Goal: Information Seeking & Learning: Learn about a topic

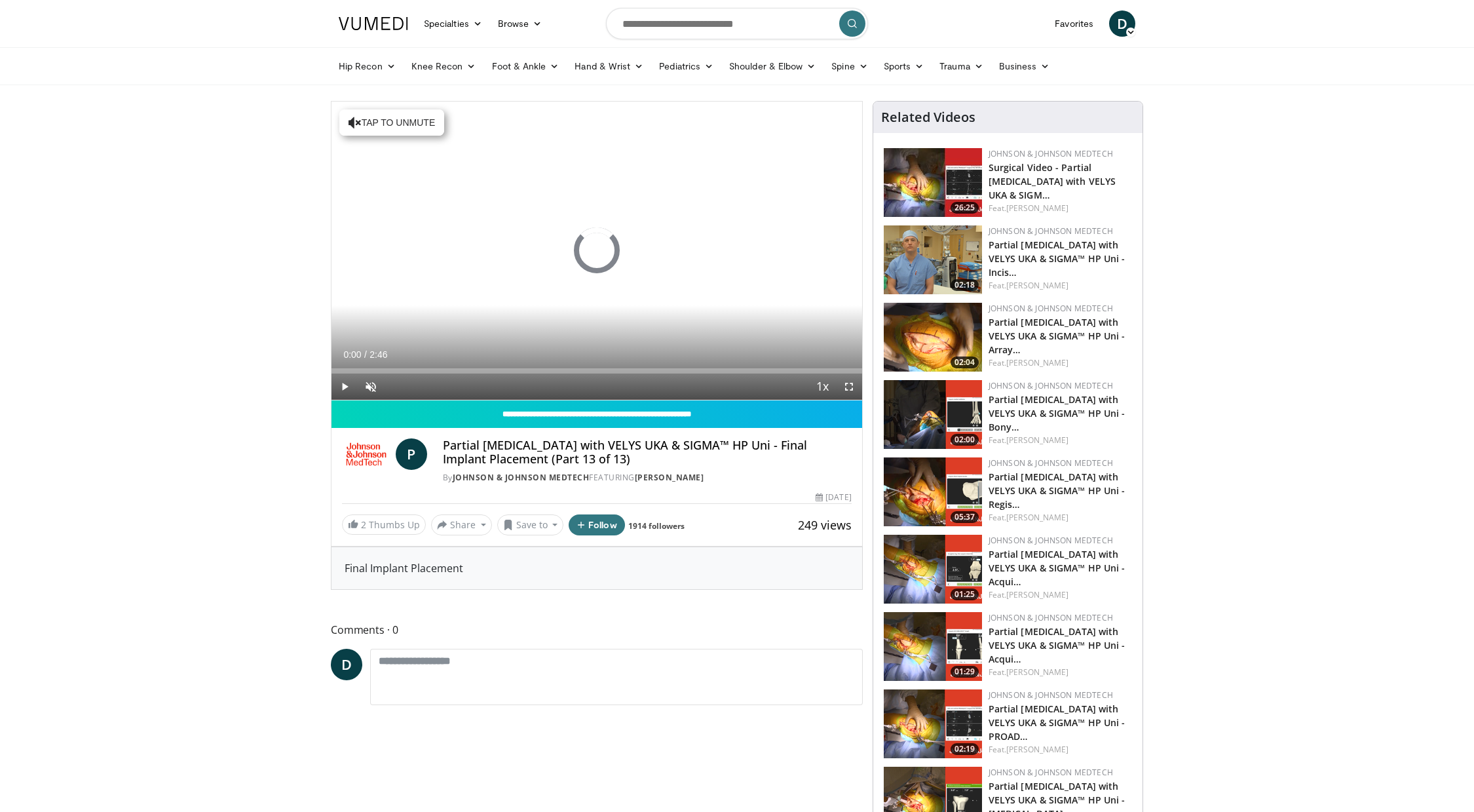
click at [370, 388] on span "Video Player" at bounding box center [371, 386] width 26 height 26
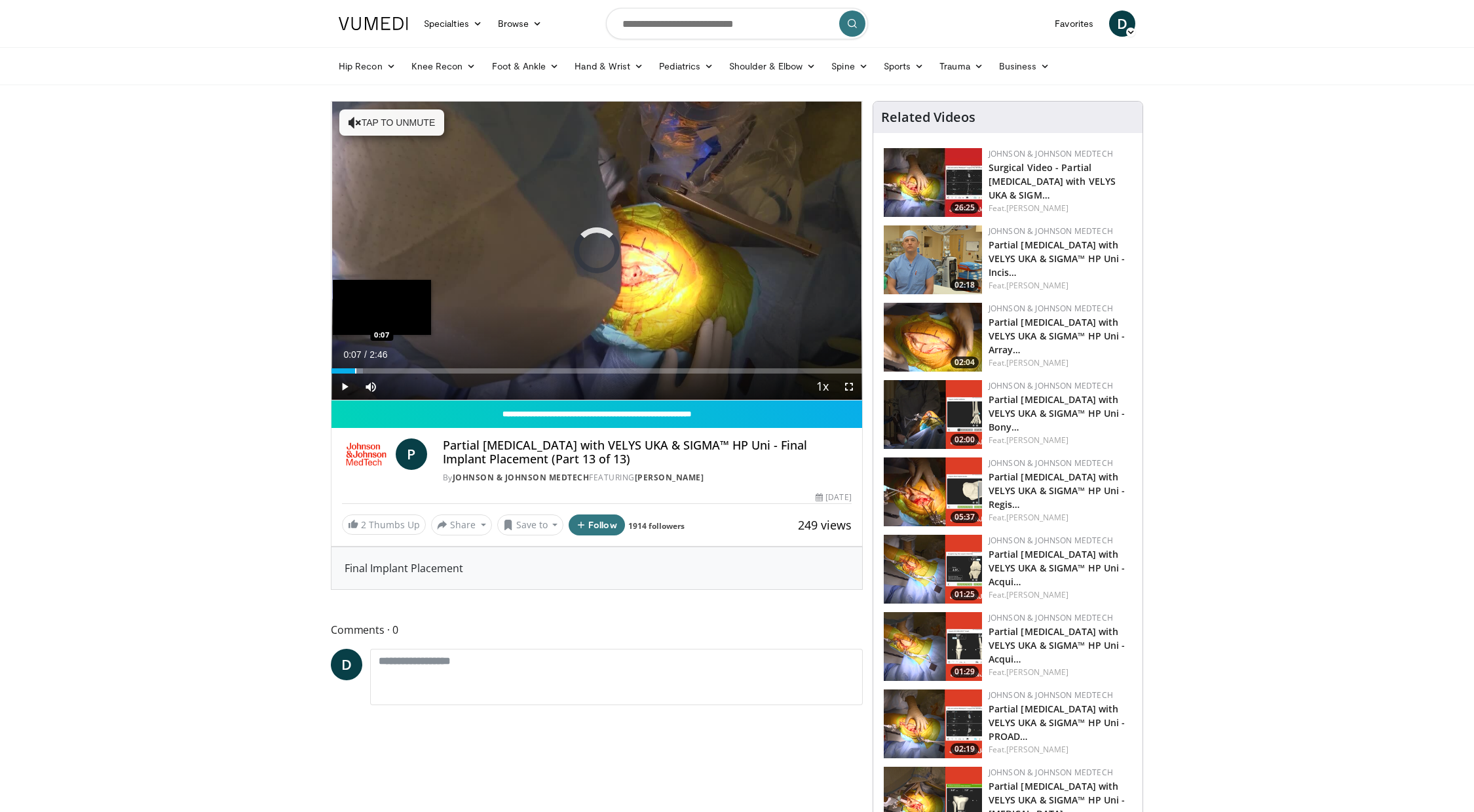
click at [355, 372] on div "Progress Bar" at bounding box center [356, 371] width 1 height 5
click at [392, 371] on div "Progress Bar" at bounding box center [393, 371] width 1 height 5
click at [436, 370] on div "Progress Bar" at bounding box center [395, 371] width 127 height 5
click at [405, 368] on div "Progress Bar" at bounding box center [405, 371] width 1 height 5
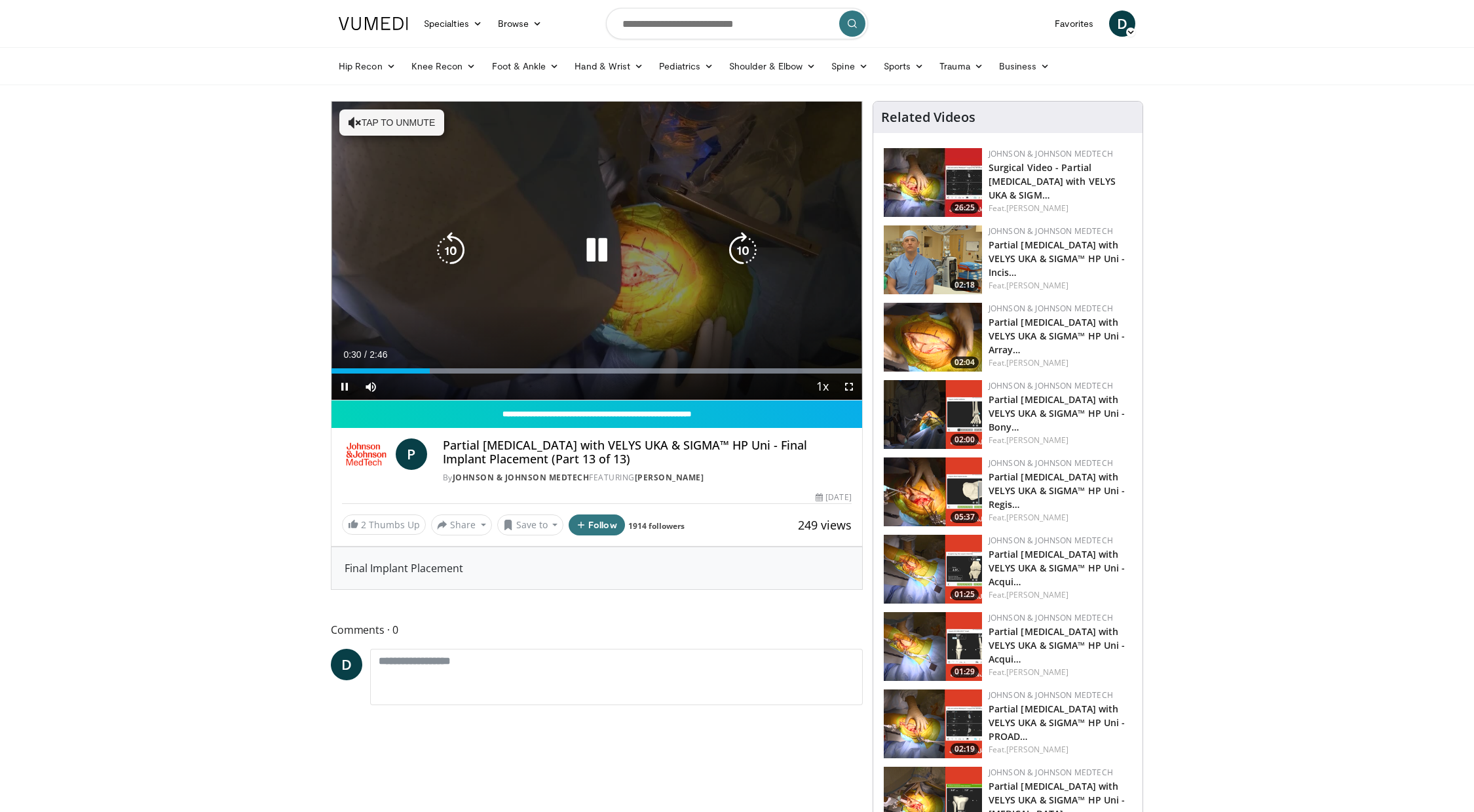
click at [355, 123] on icon "Video Player" at bounding box center [355, 123] width 13 height 13
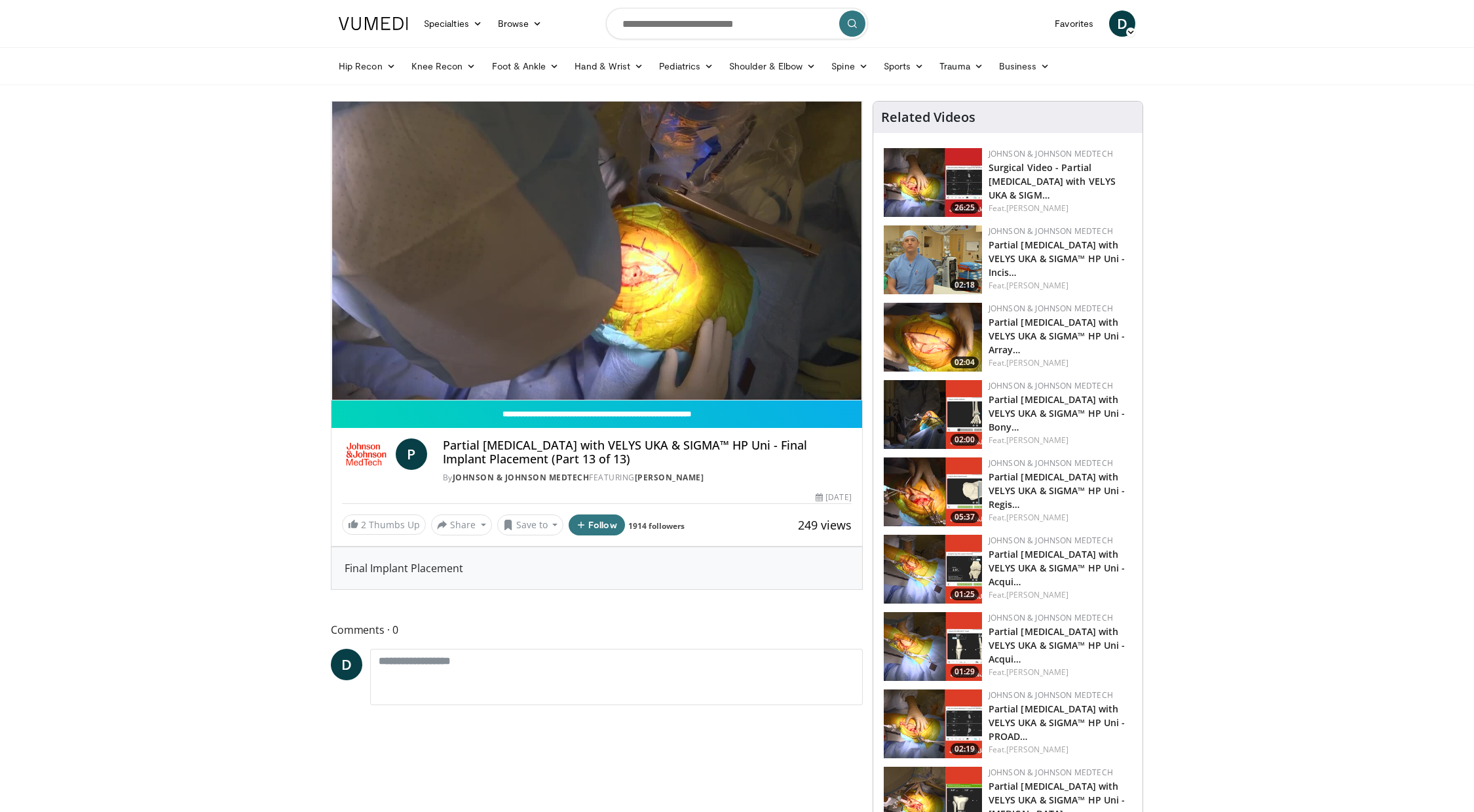
click at [939, 167] on img at bounding box center [933, 182] width 98 height 69
click at [935, 402] on img at bounding box center [933, 414] width 98 height 69
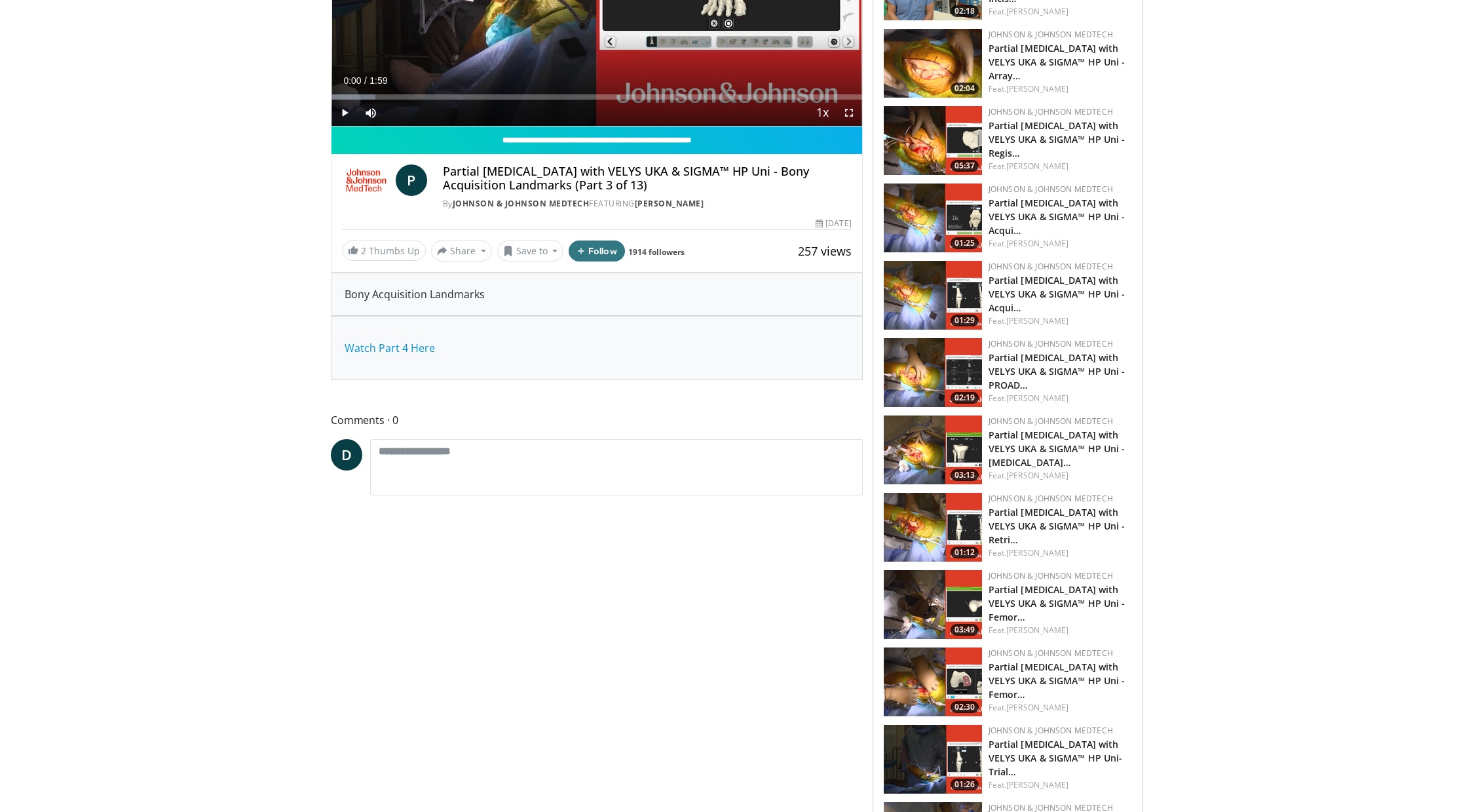
scroll to position [274, 0]
click at [926, 596] on img at bounding box center [933, 603] width 98 height 69
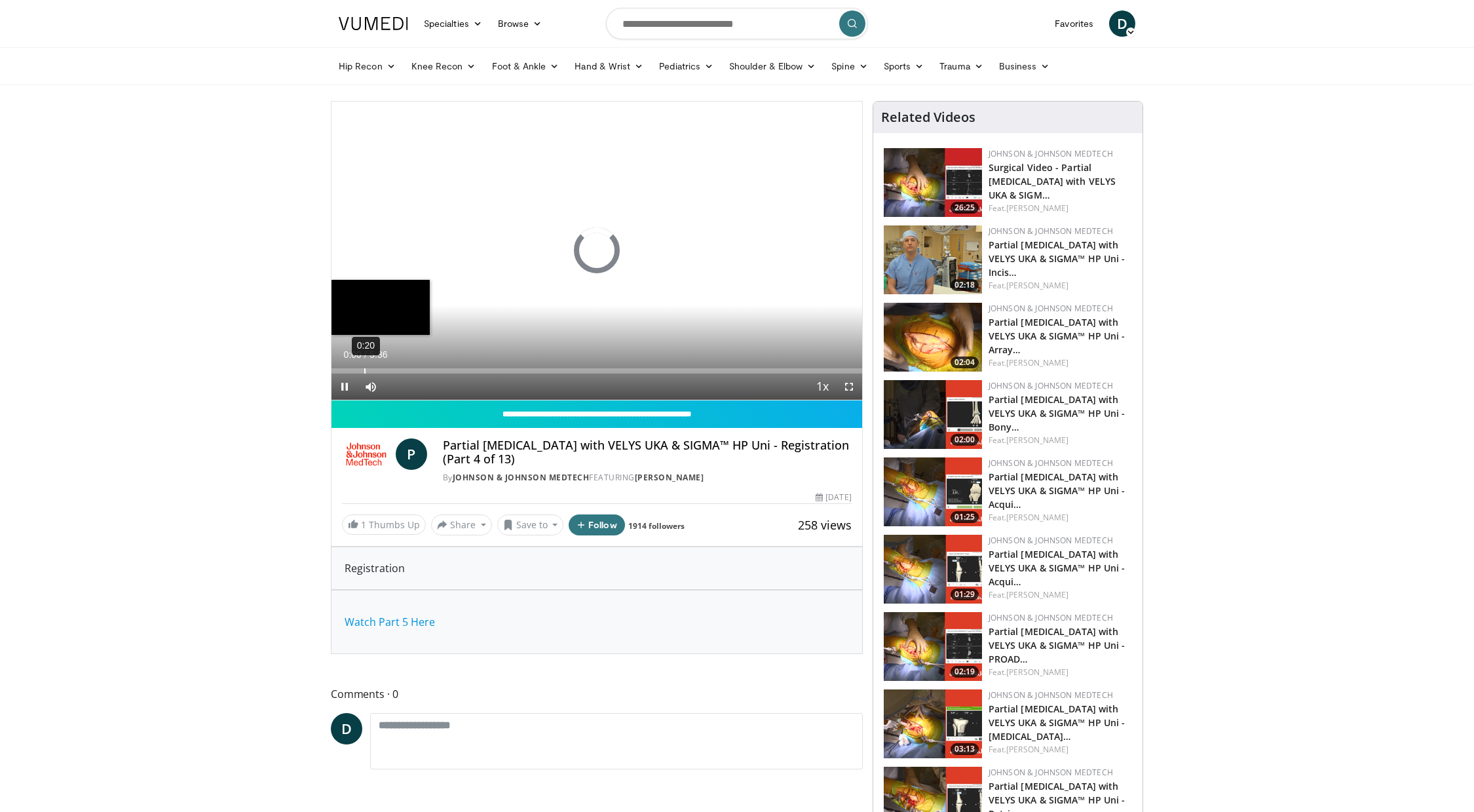
click at [364, 370] on div "0:20" at bounding box center [365, 371] width 1 height 5
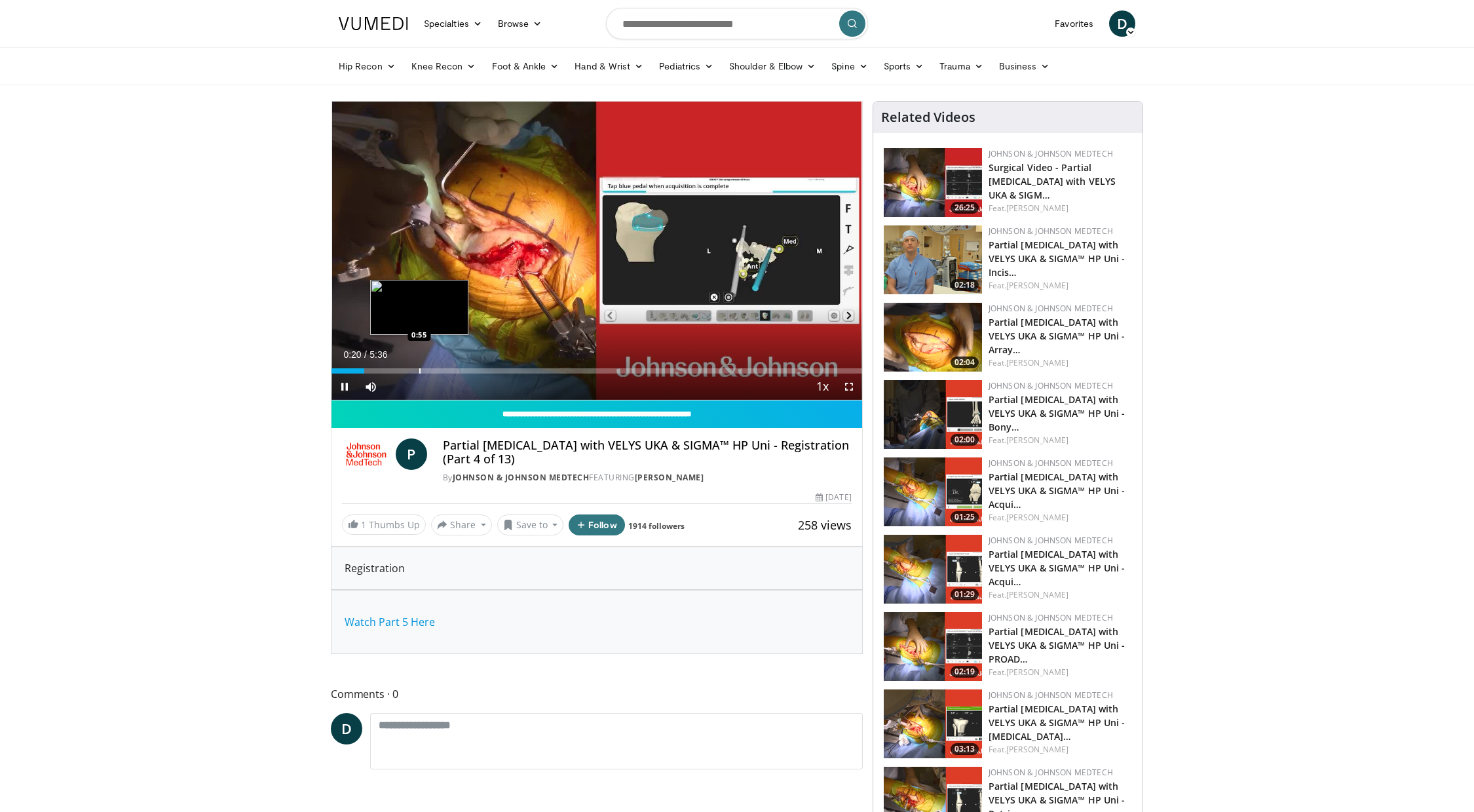
click at [426, 368] on div "Loaded : 0.00% 0:20 0:55" at bounding box center [596, 371] width 531 height 5
click at [506, 370] on div "Progress Bar" at bounding box center [506, 371] width 1 height 5
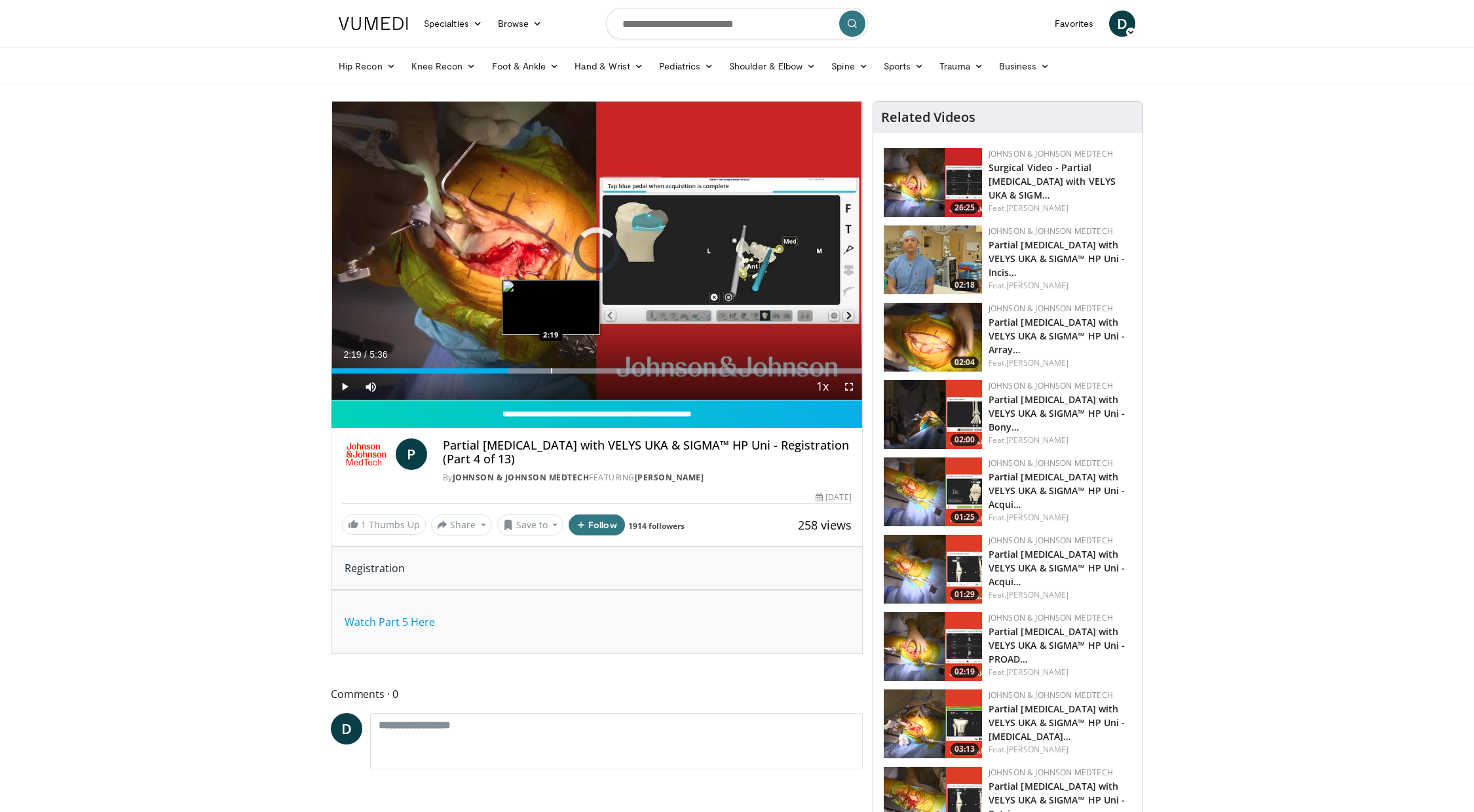
click at [552, 368] on div "Progress Bar" at bounding box center [552, 371] width 1 height 5
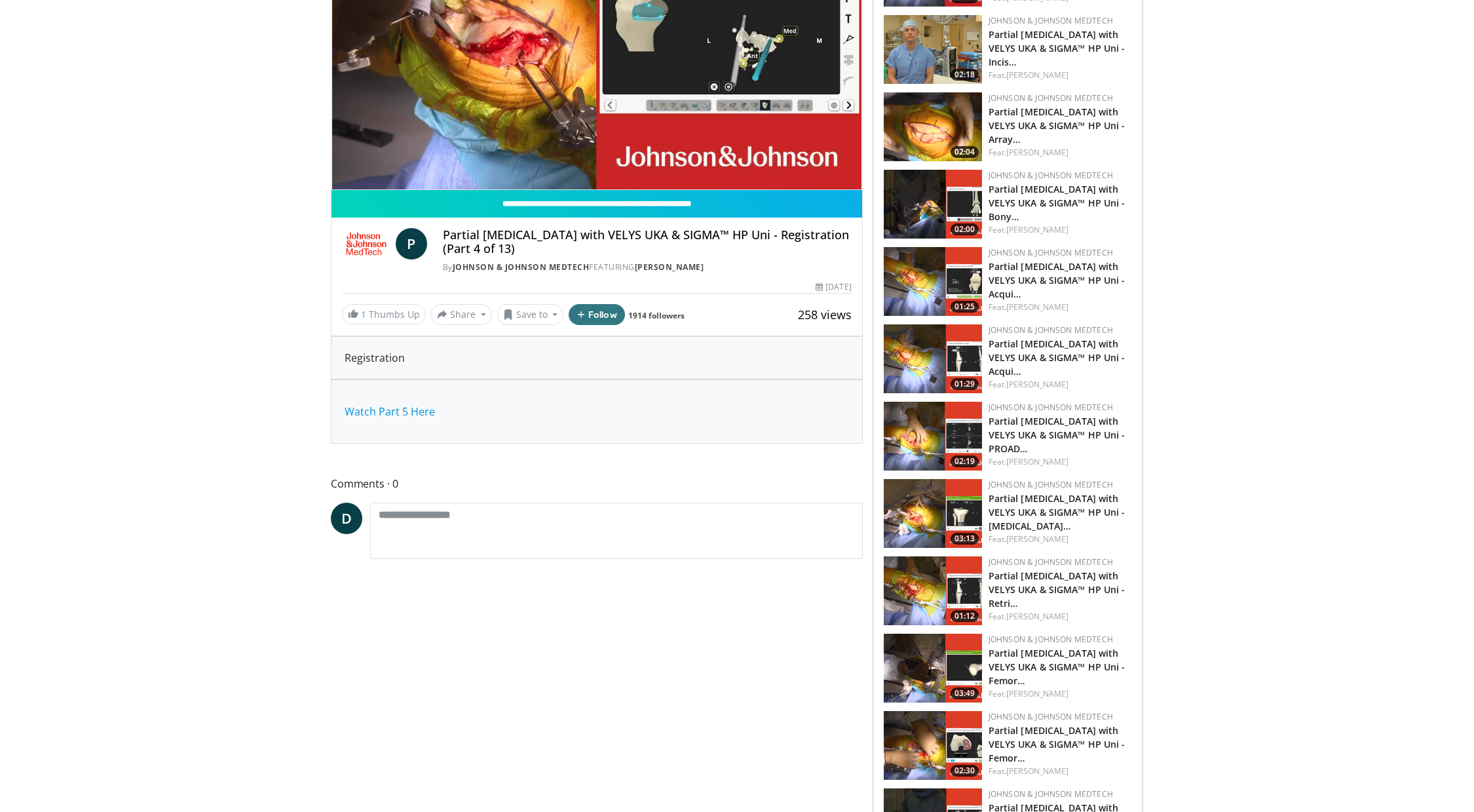
scroll to position [213, 0]
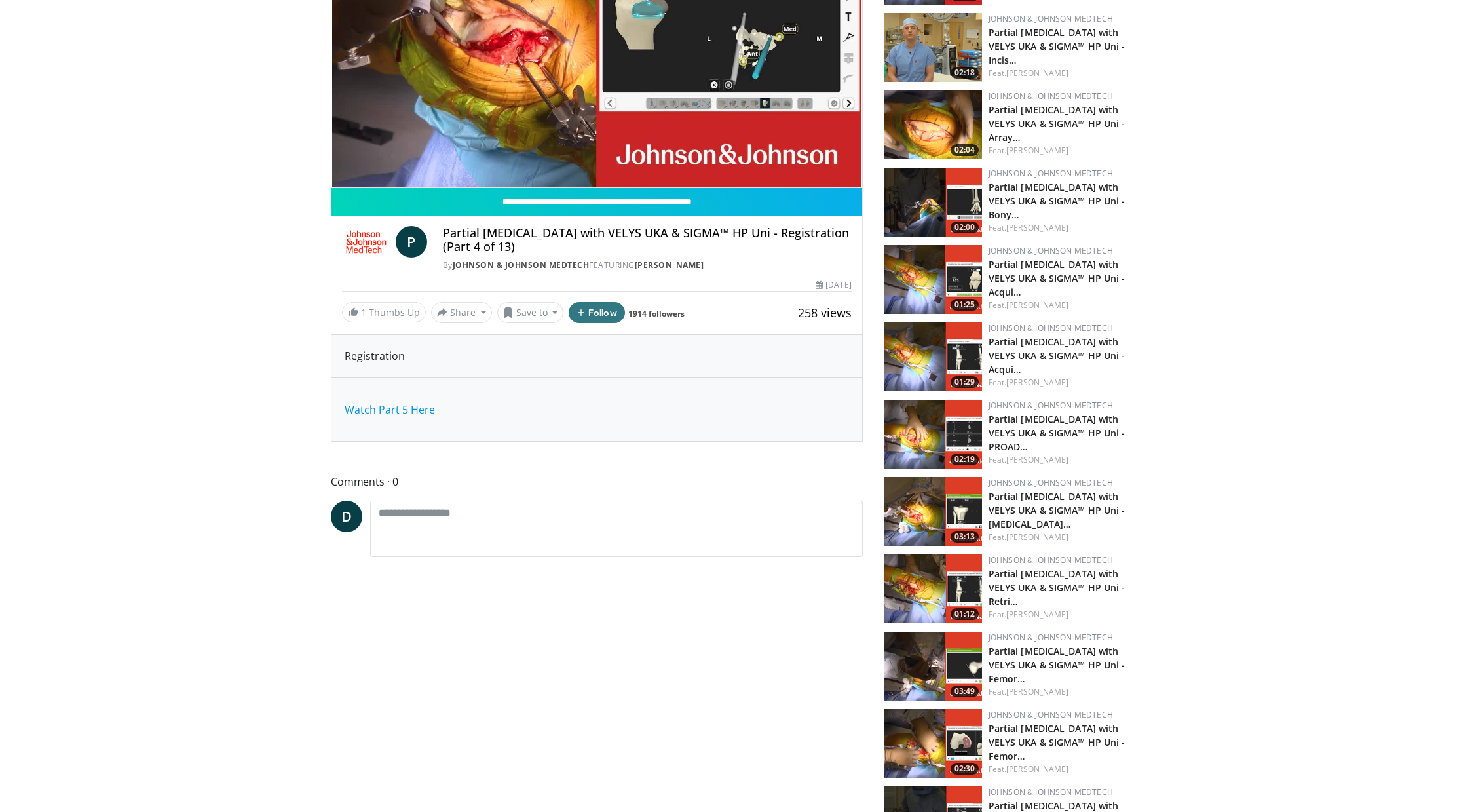
click at [916, 349] on img at bounding box center [933, 356] width 98 height 69
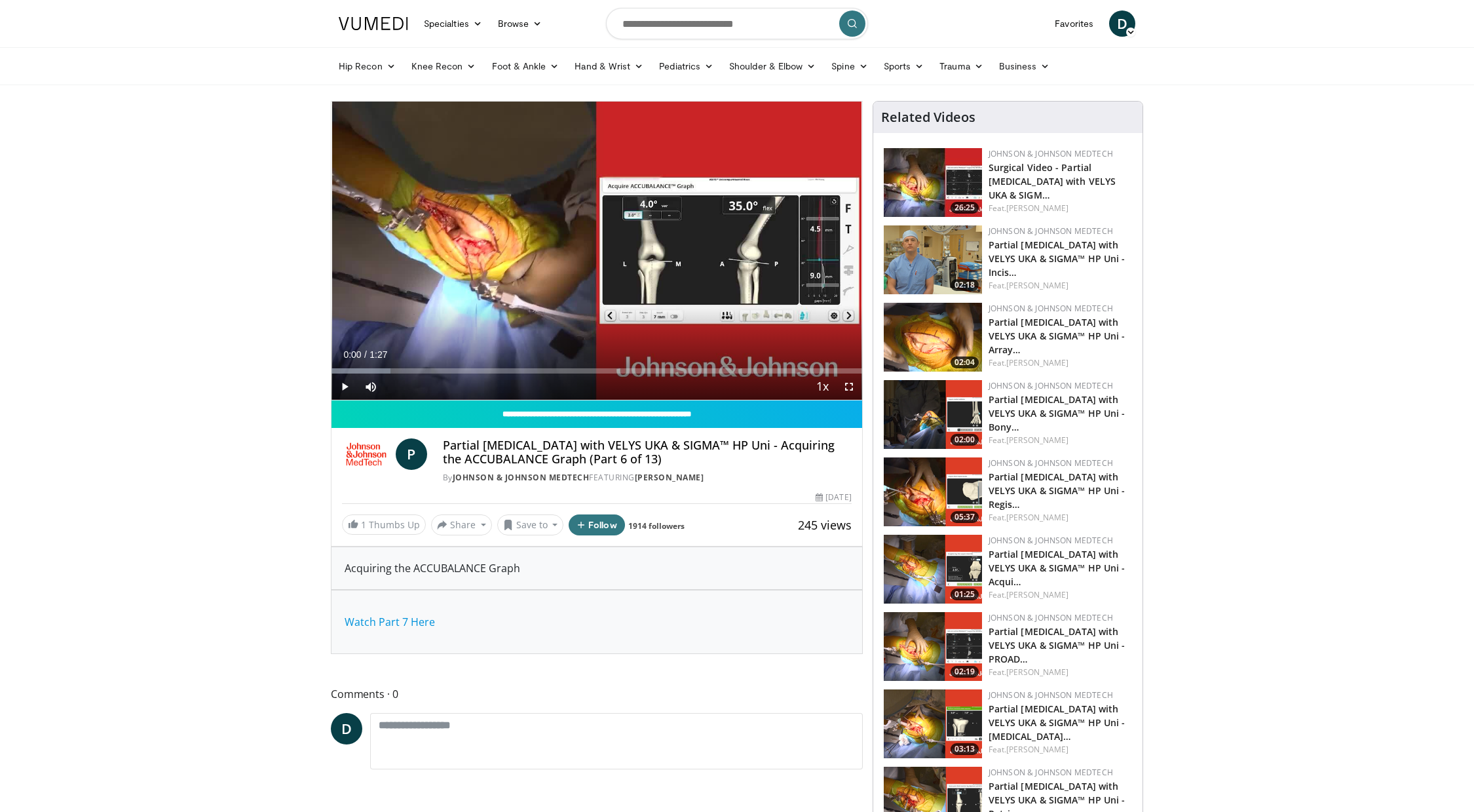
click at [344, 388] on span "Video Player" at bounding box center [344, 386] width 26 height 26
click at [504, 365] on div "Loaded : 11.15% 0:00 0:28" at bounding box center [596, 367] width 531 height 12
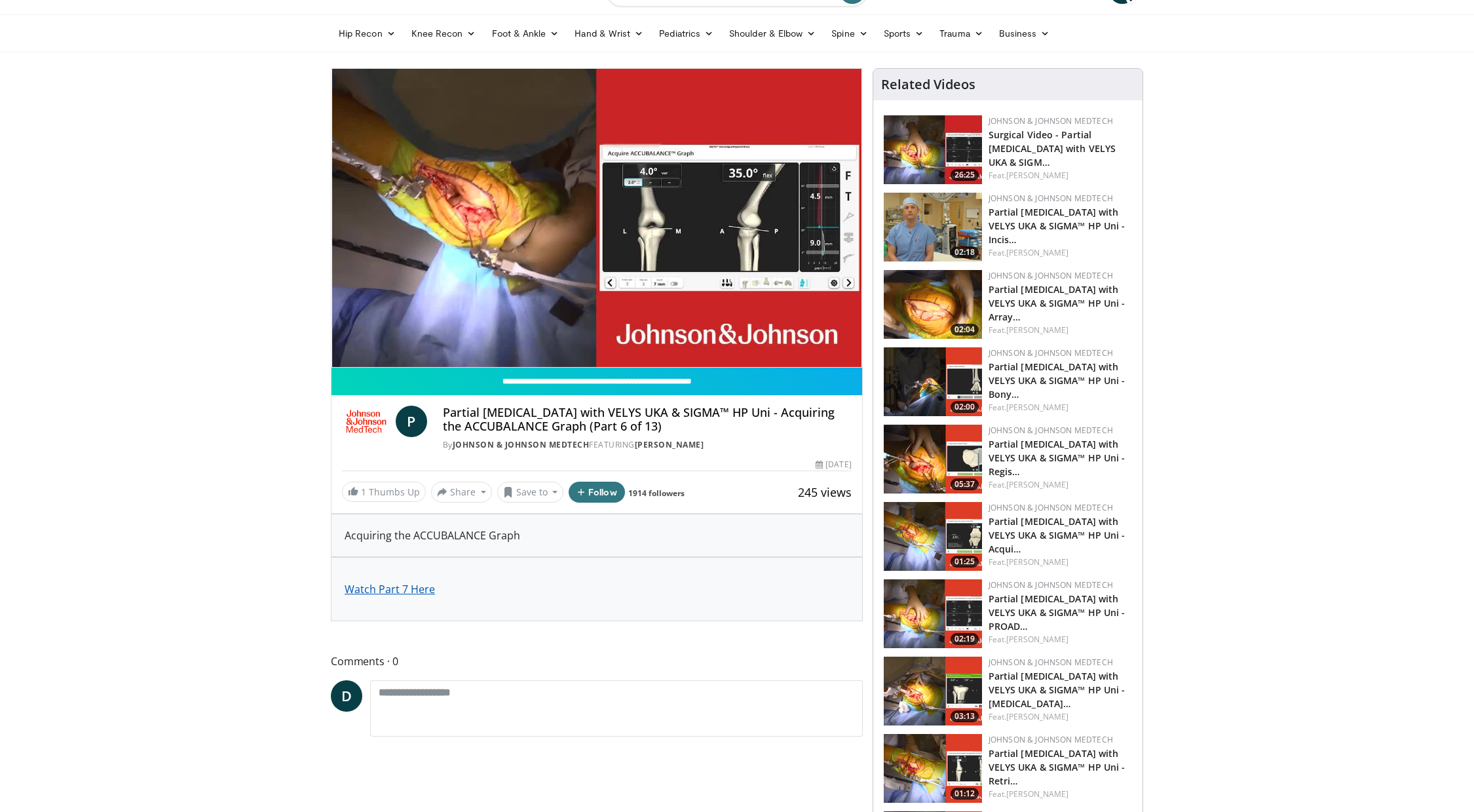
scroll to position [37, 0]
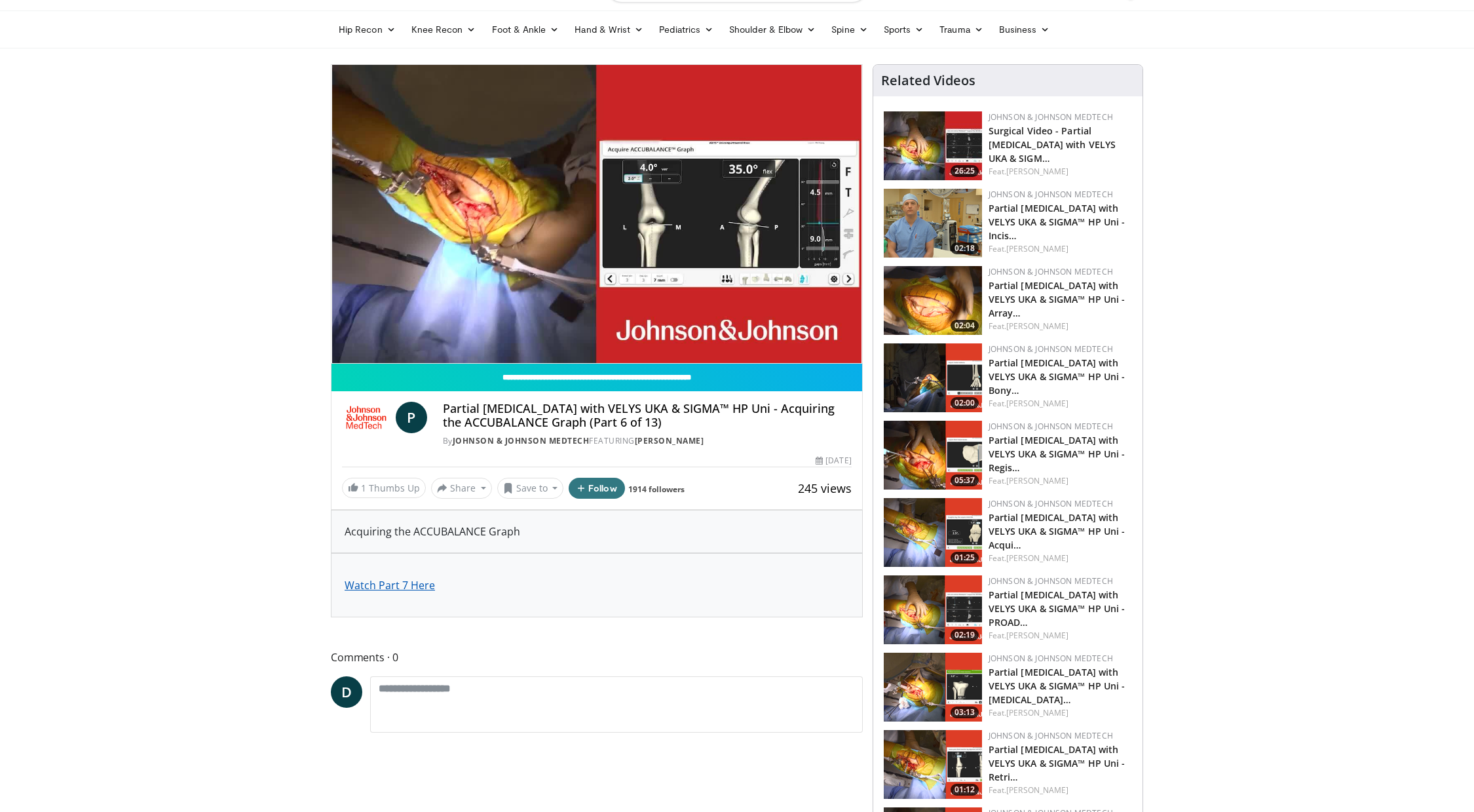
click at [396, 586] on span "Watch Part 7 Here" at bounding box center [390, 585] width 91 height 14
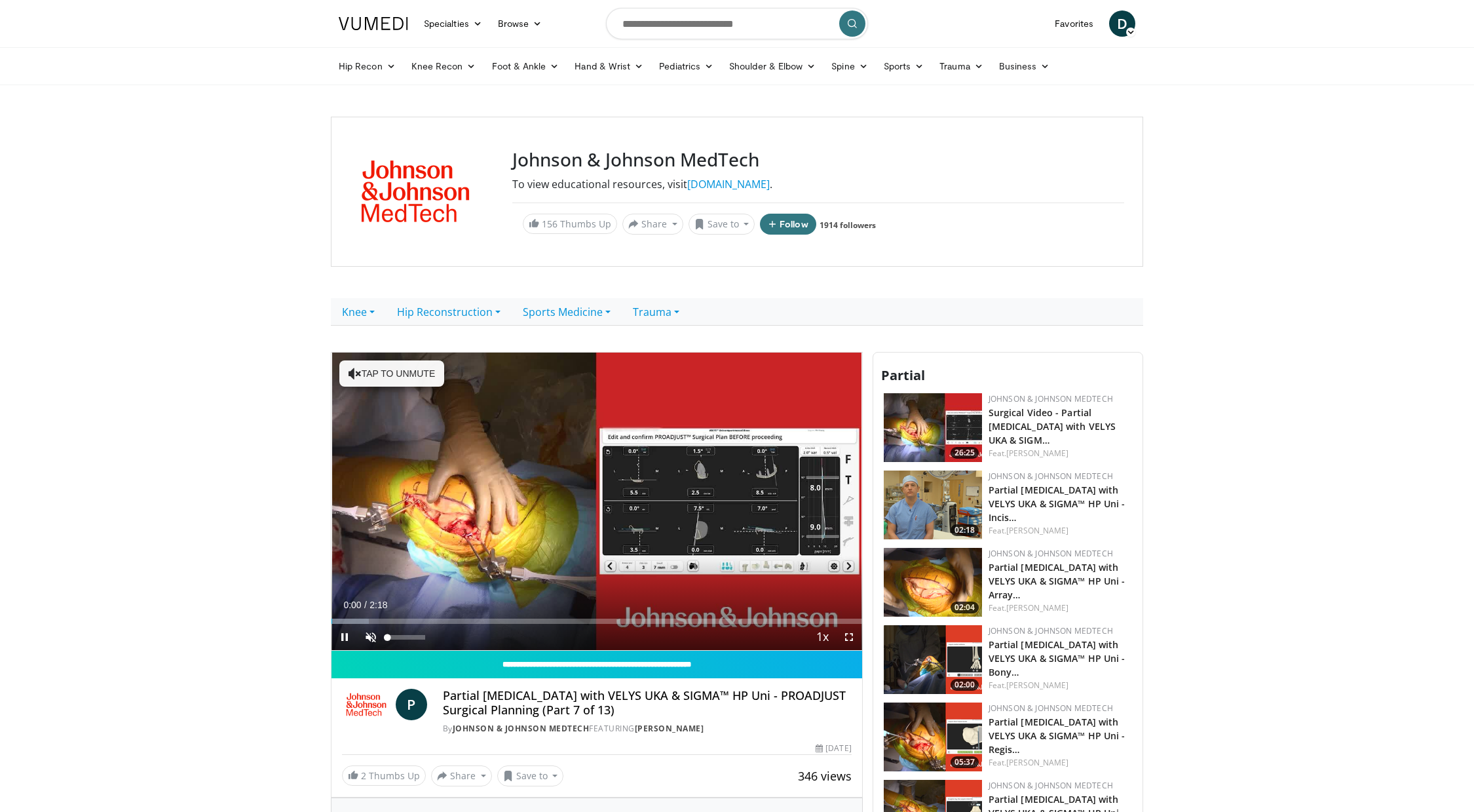
click at [377, 634] on span "Video Player" at bounding box center [371, 637] width 26 height 26
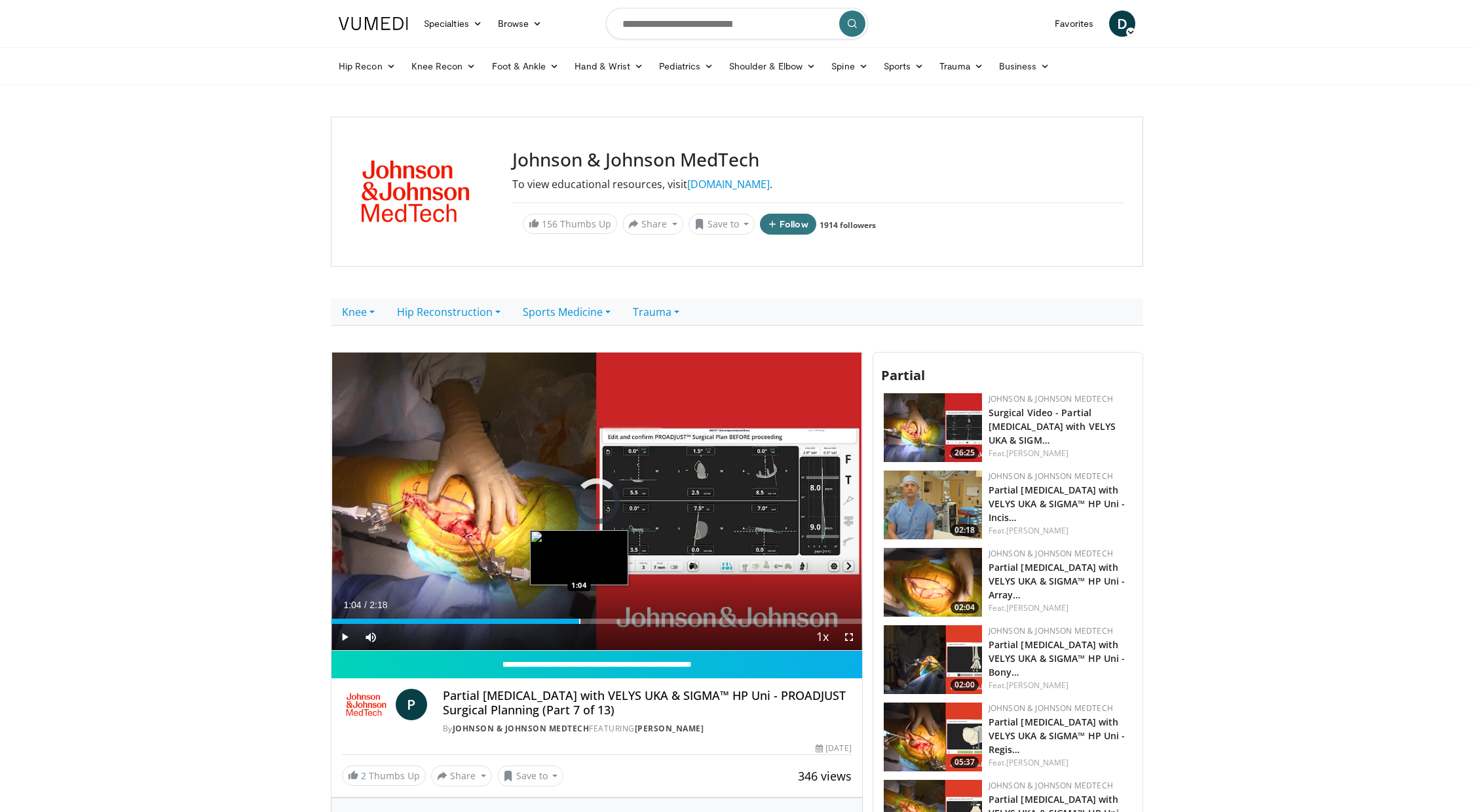
click at [579, 617] on div "Loaded : 7.10% 0:01 1:04" at bounding box center [596, 617] width 531 height 12
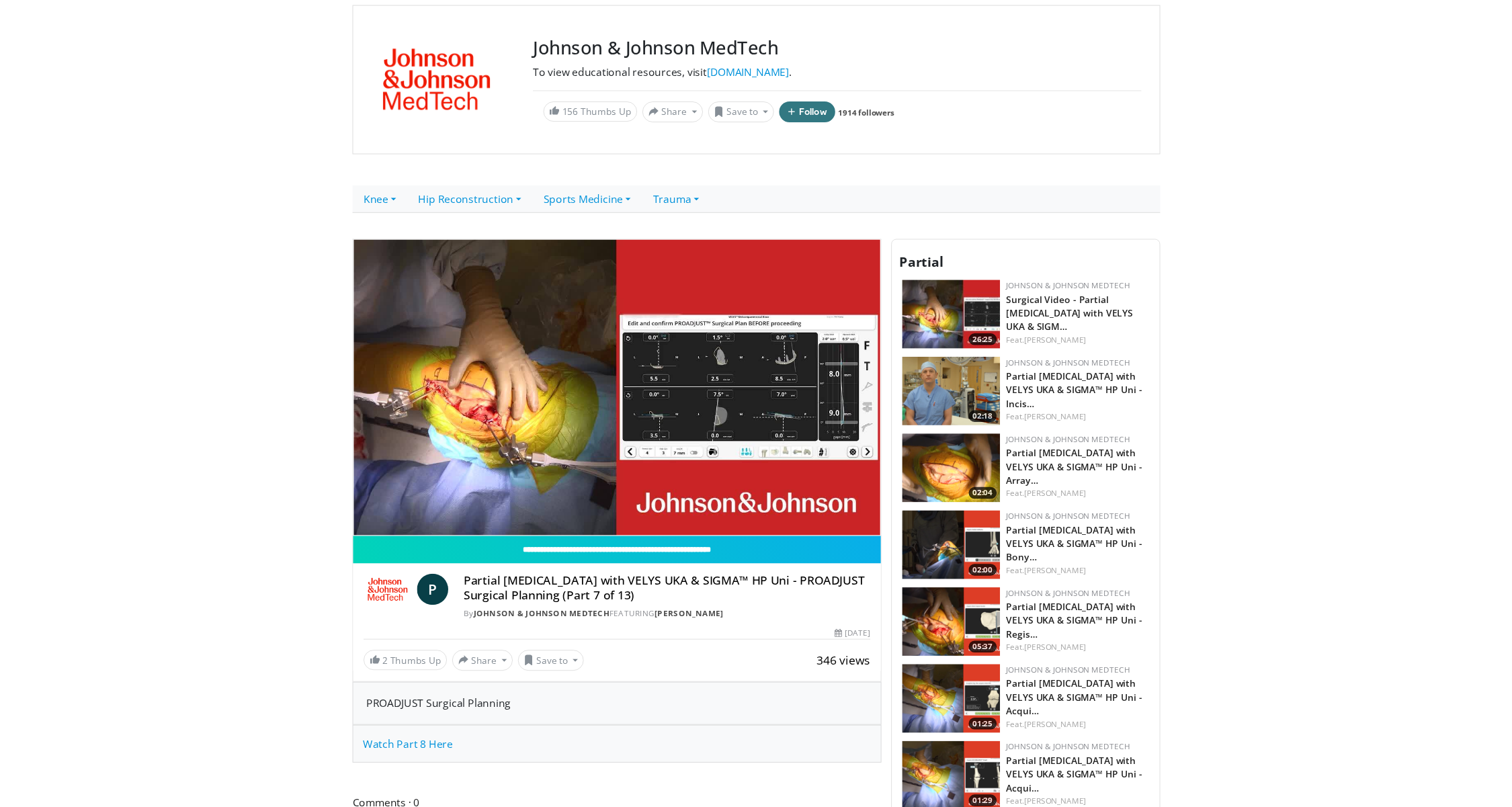
scroll to position [134, 0]
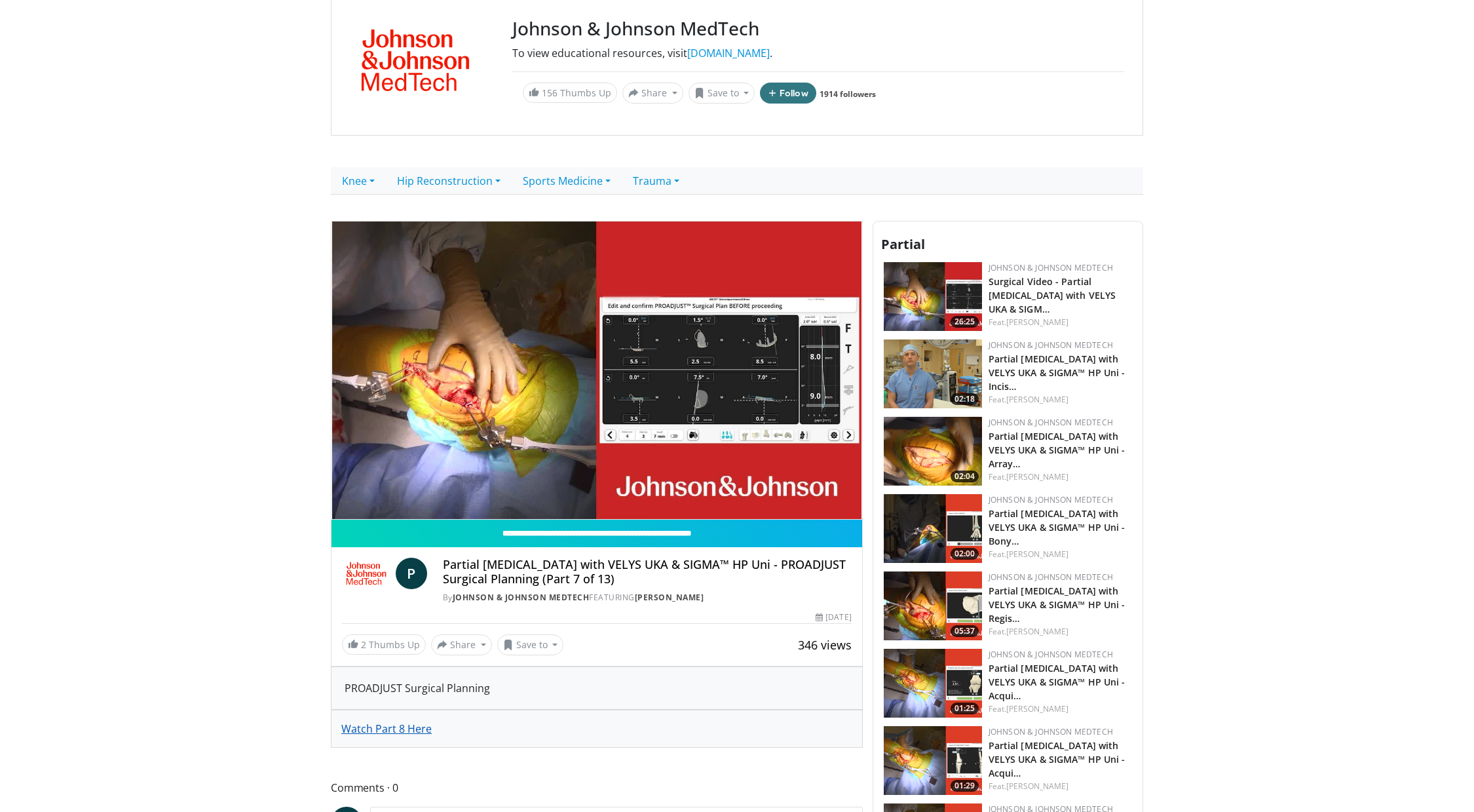
click at [378, 730] on span "Watch Part 8 Here" at bounding box center [386, 729] width 91 height 14
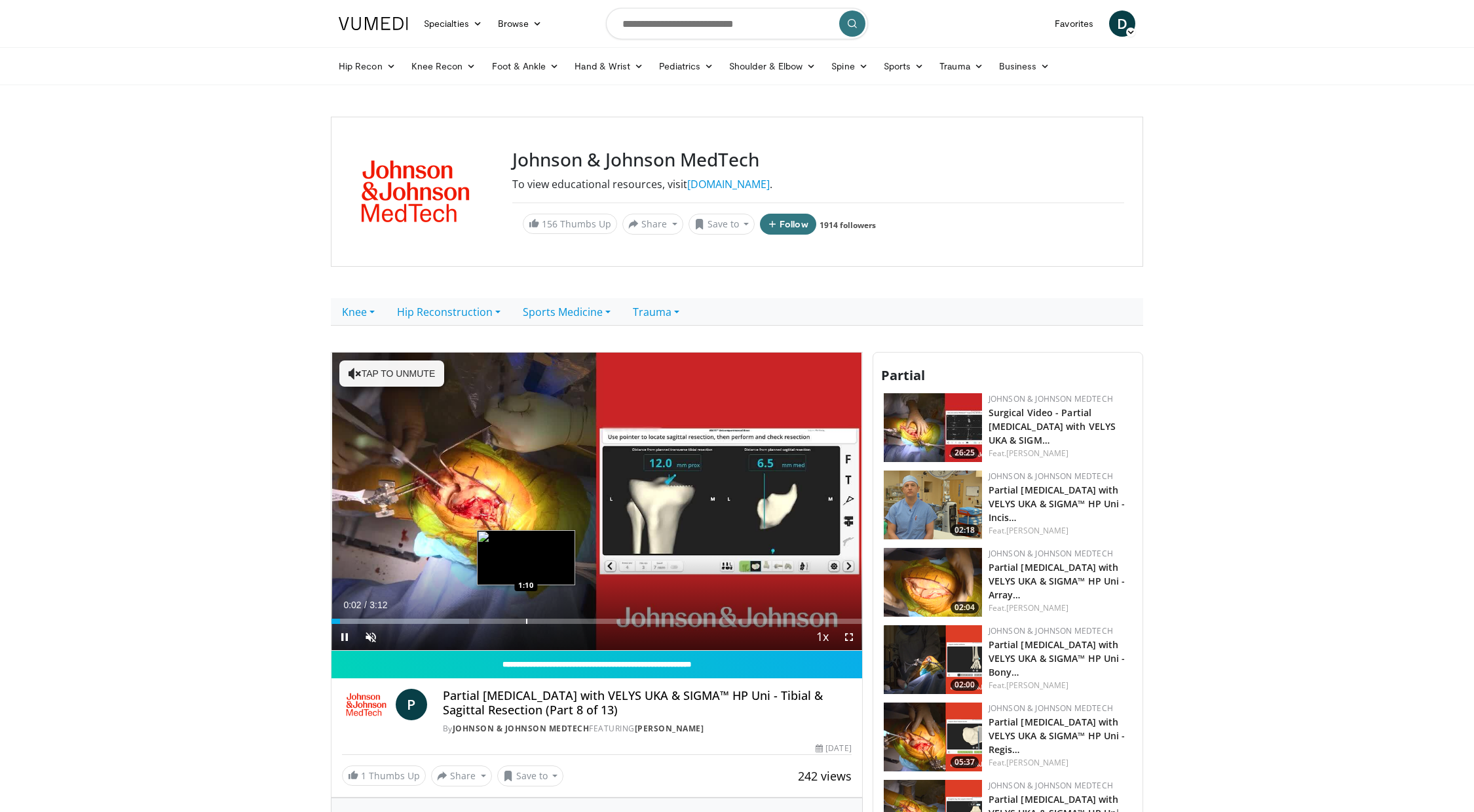
click at [526, 619] on div "Progress Bar" at bounding box center [527, 621] width 1 height 5
click at [369, 643] on span "Video Player" at bounding box center [371, 637] width 26 height 26
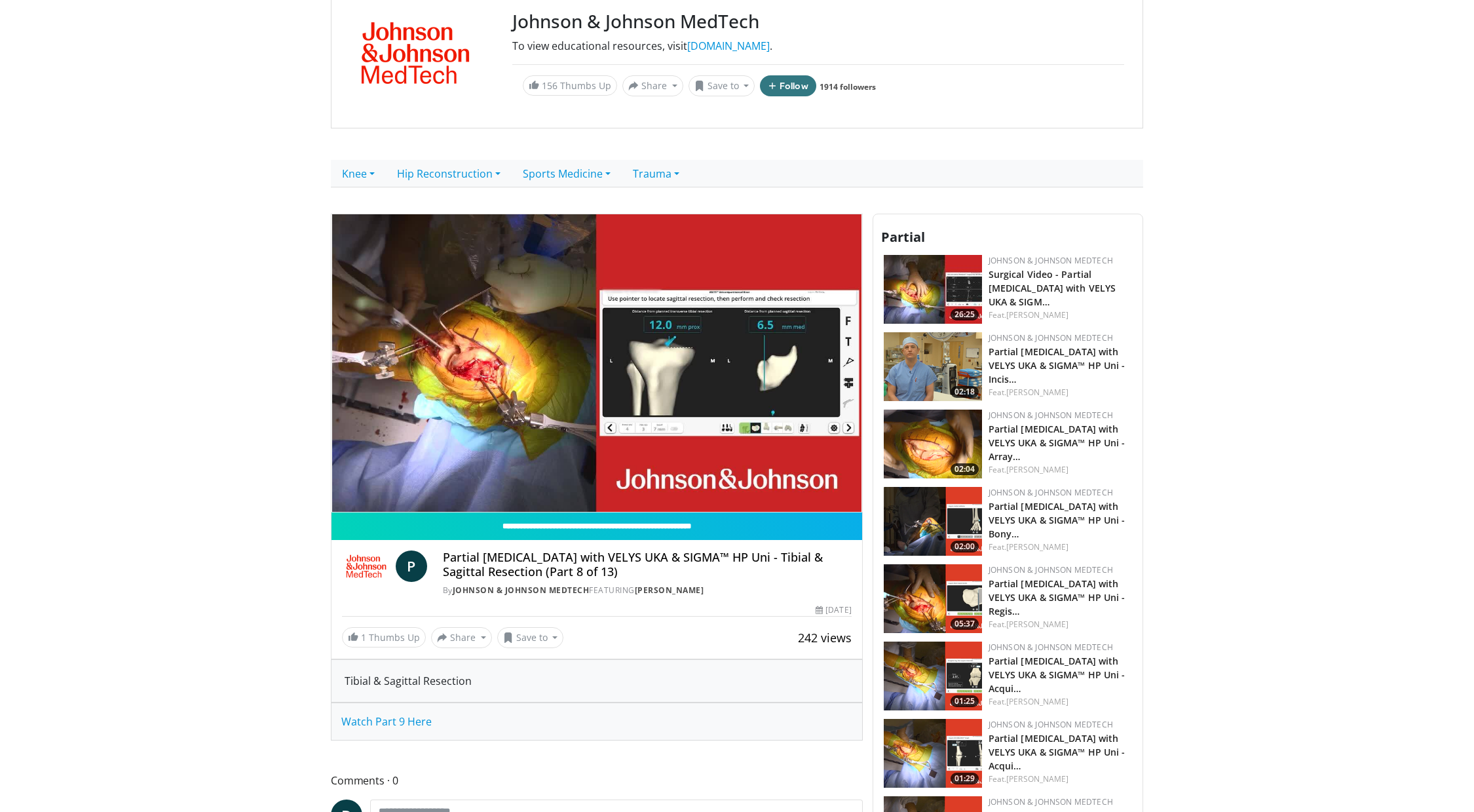
scroll to position [142, 0]
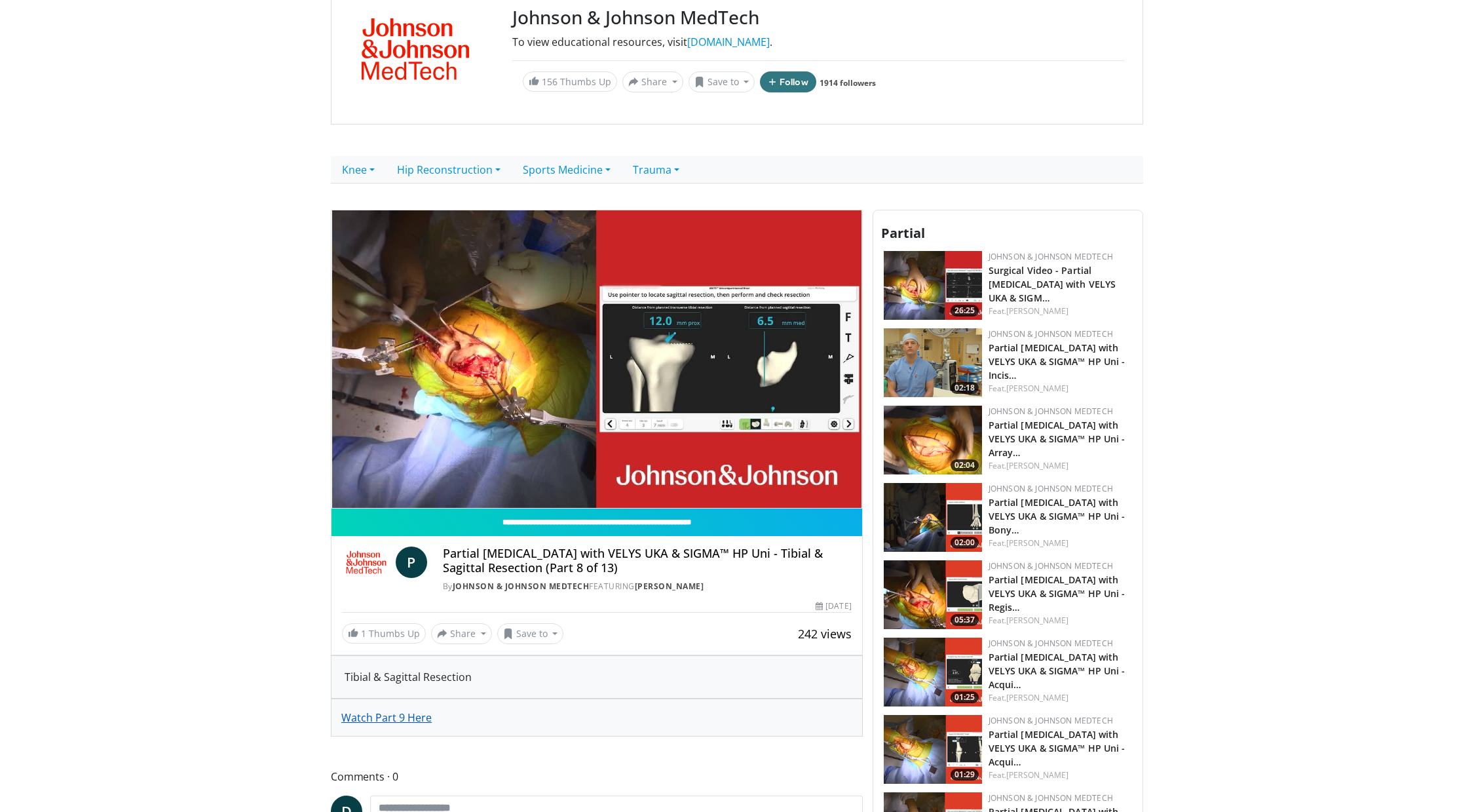
click at [418, 718] on span "Watch Part 9 Here" at bounding box center [386, 718] width 91 height 14
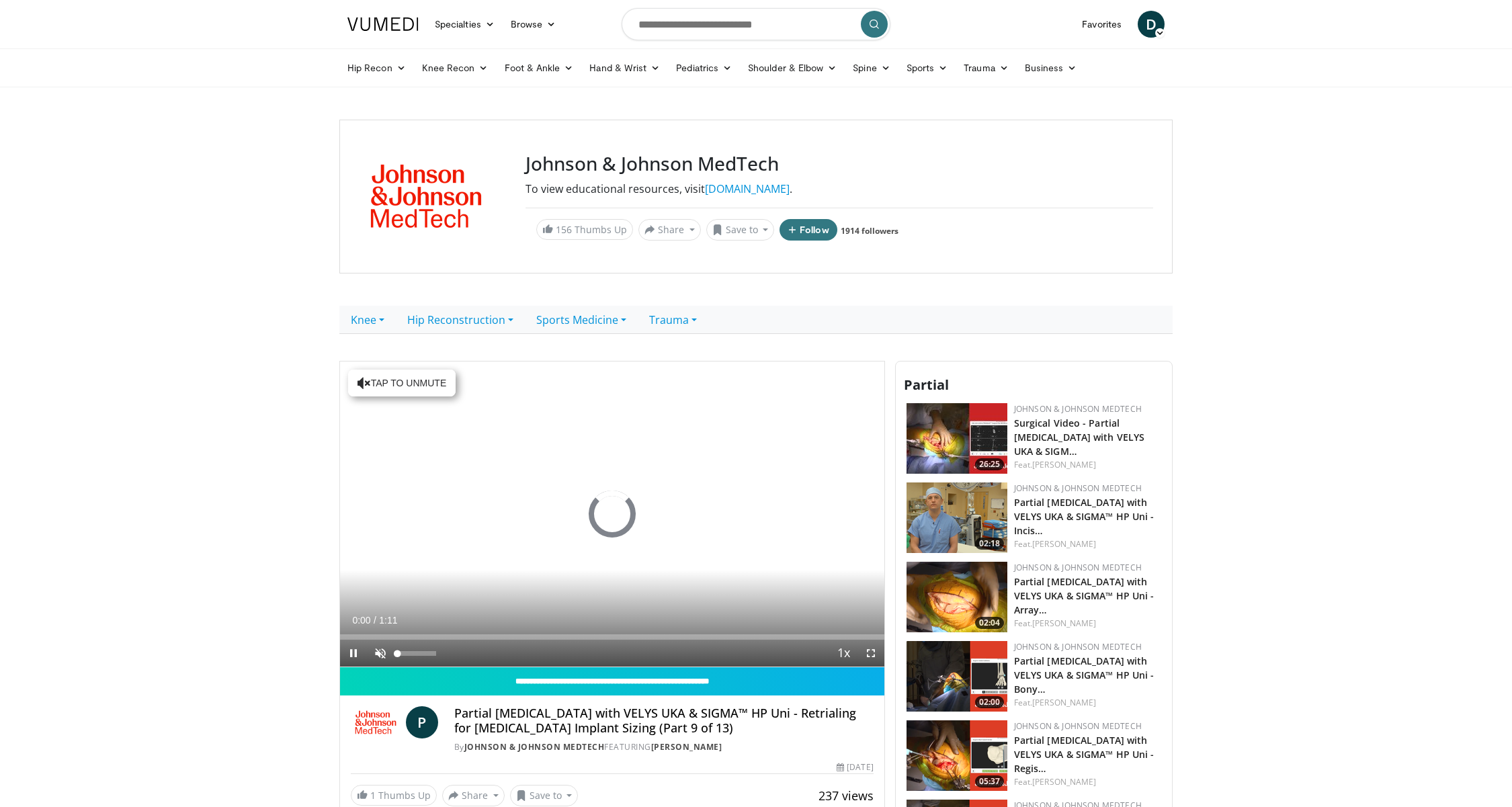
click at [381, 656] on span "Video Player" at bounding box center [380, 653] width 27 height 27
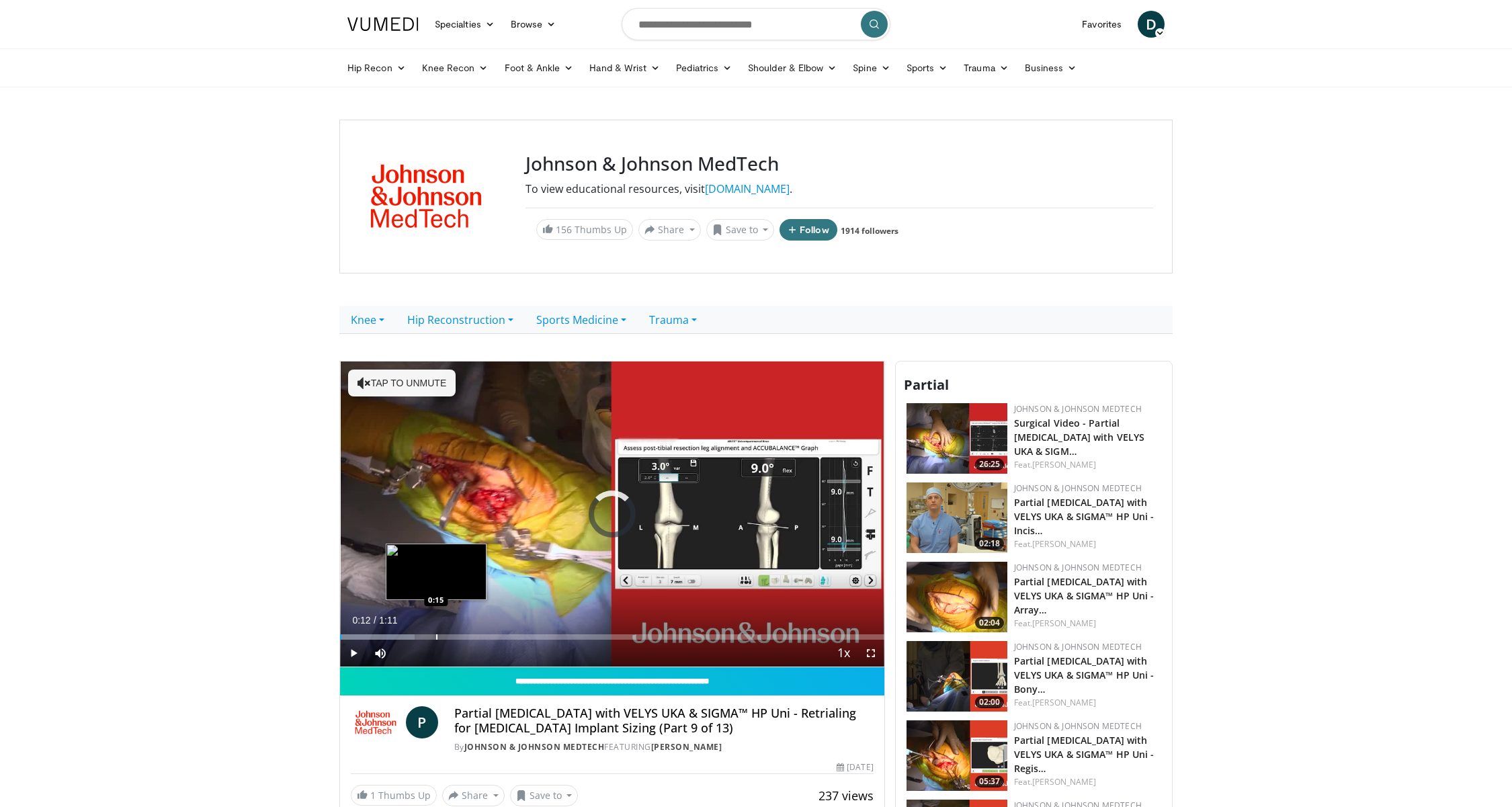
click at [435, 636] on div "Loaded : 13.65% 0:00 0:15" at bounding box center [612, 637] width 544 height 5
click at [463, 636] on div "Progress Bar" at bounding box center [464, 637] width 1 height 5
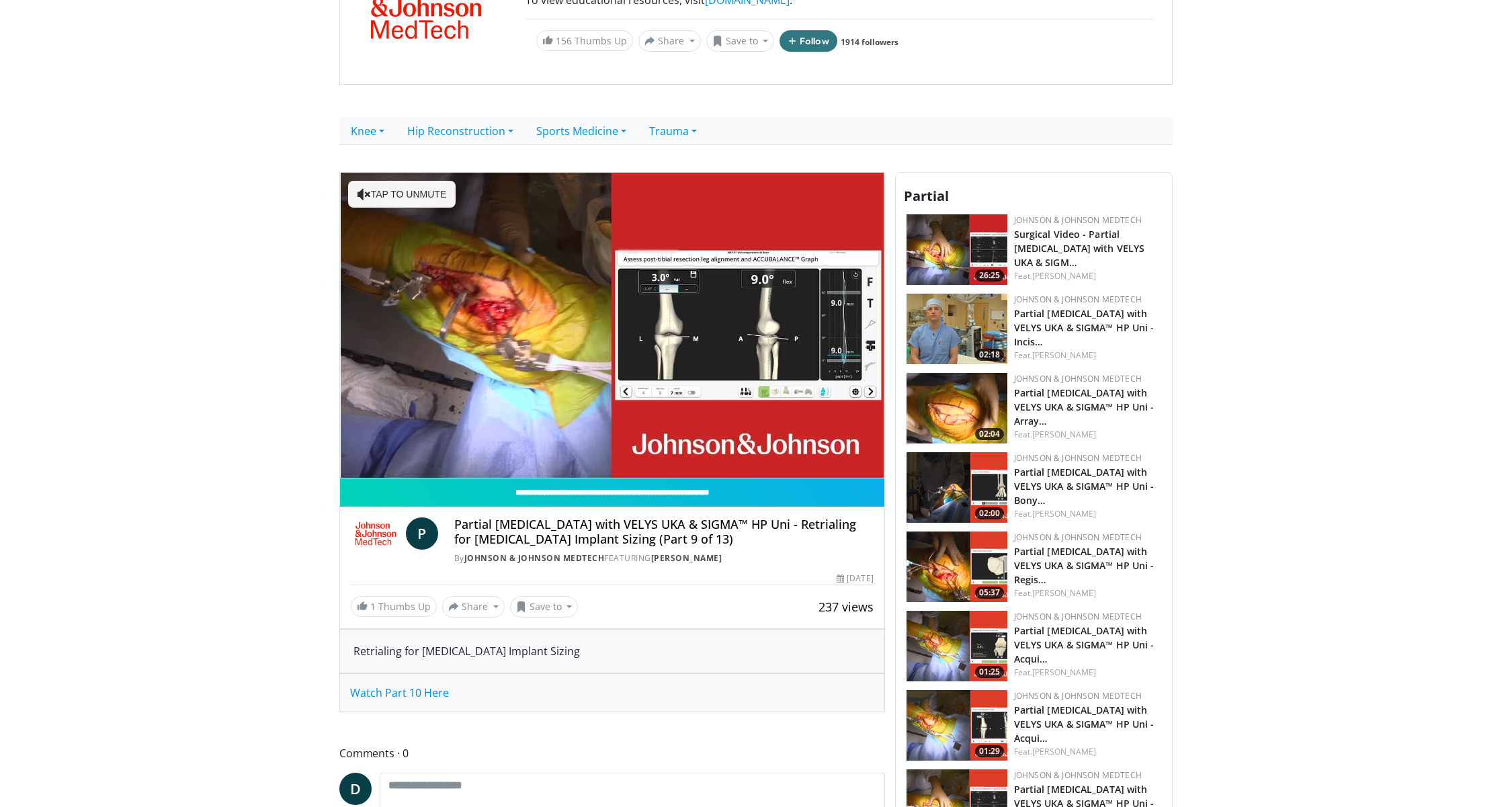
scroll to position [190, 0]
click at [427, 693] on span "Watch Part 10 Here" at bounding box center [399, 692] width 99 height 15
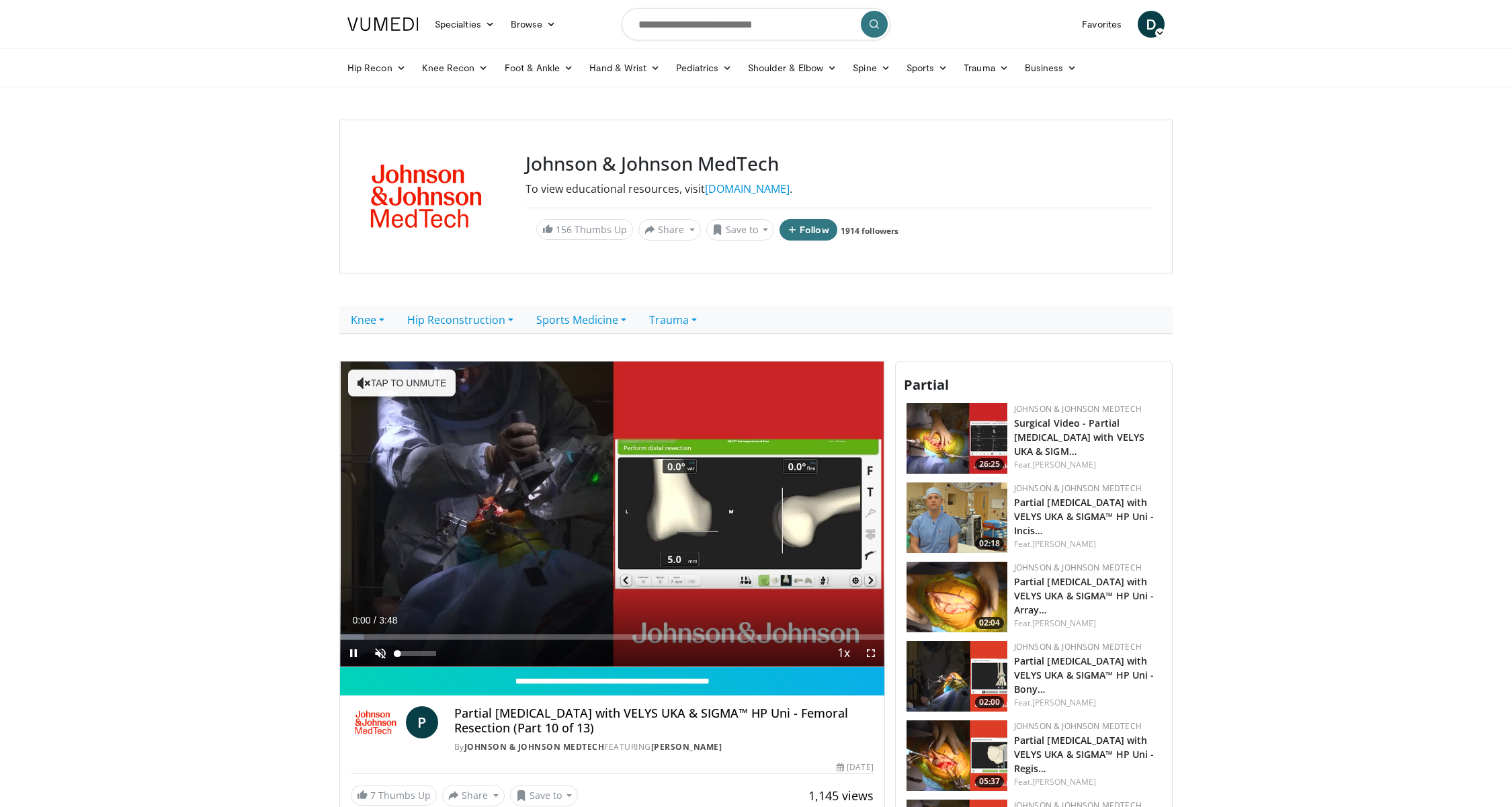
click at [384, 649] on span "Video Player" at bounding box center [380, 653] width 27 height 27
click at [468, 636] on div "Progress Bar" at bounding box center [469, 637] width 1 height 5
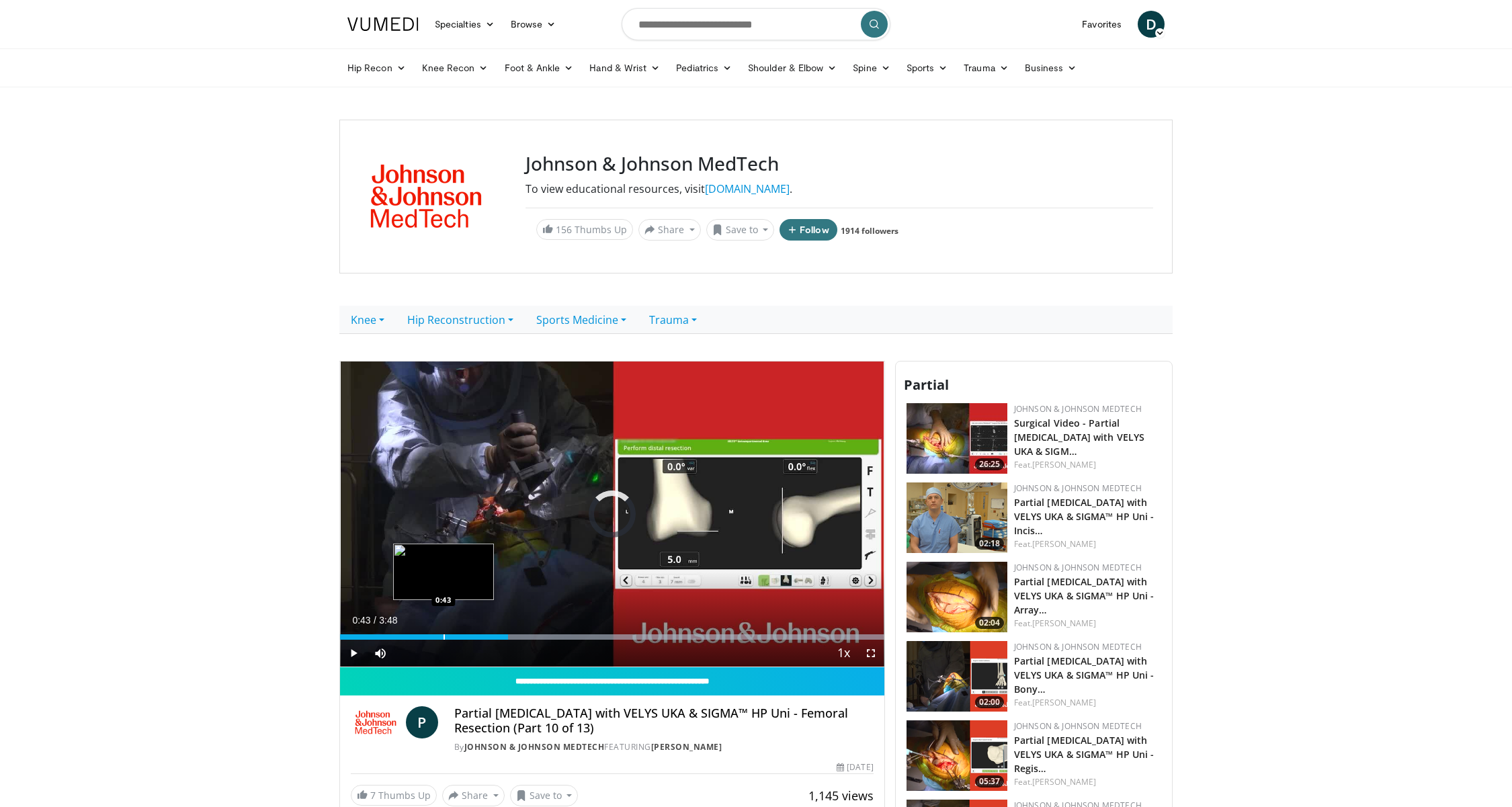
click at [443, 636] on div "Progress Bar" at bounding box center [444, 637] width 1 height 5
click at [432, 636] on div "Progress Bar" at bounding box center [433, 637] width 1 height 5
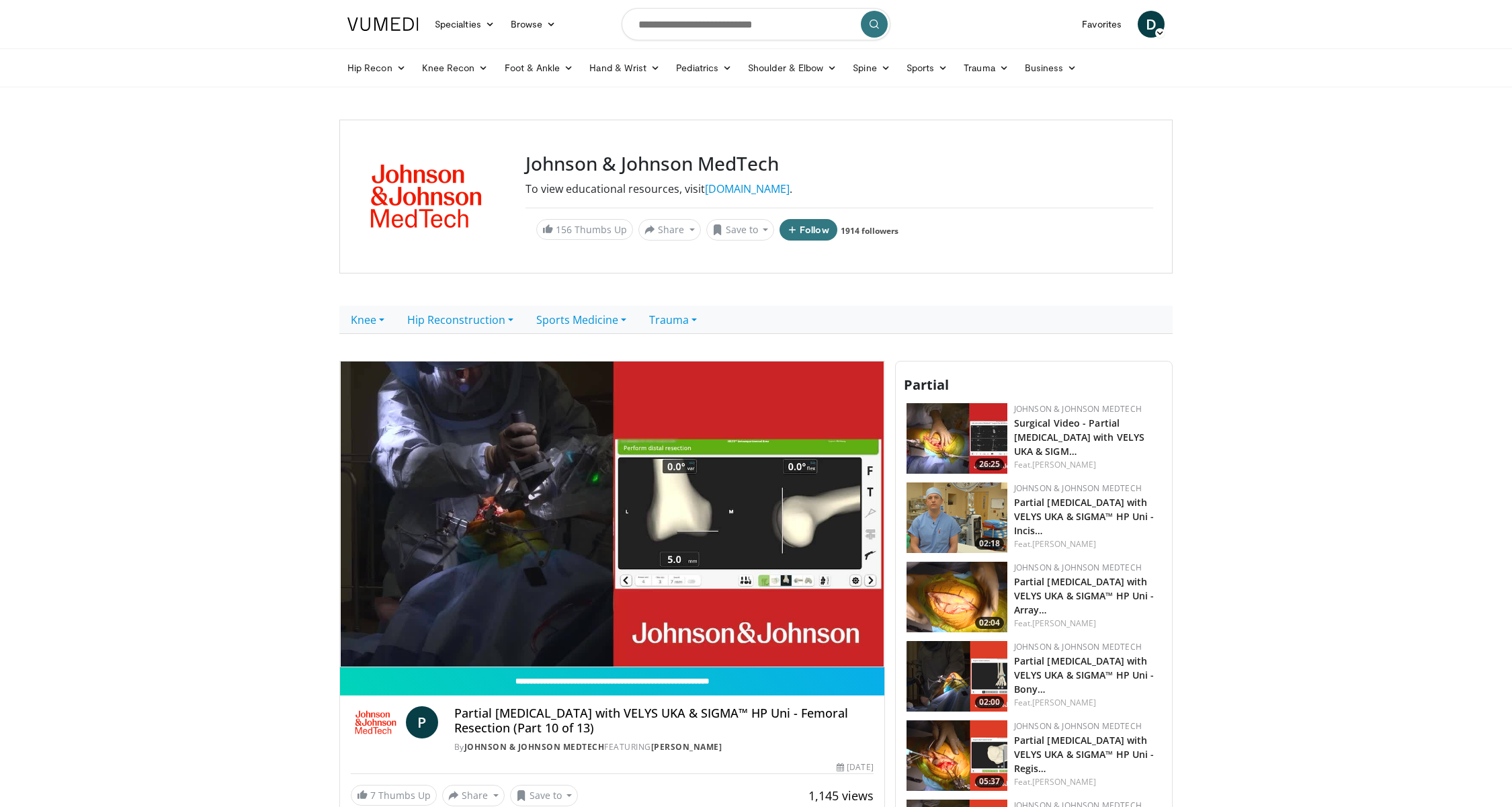
click at [415, 636] on video-js "**********" at bounding box center [612, 514] width 544 height 306
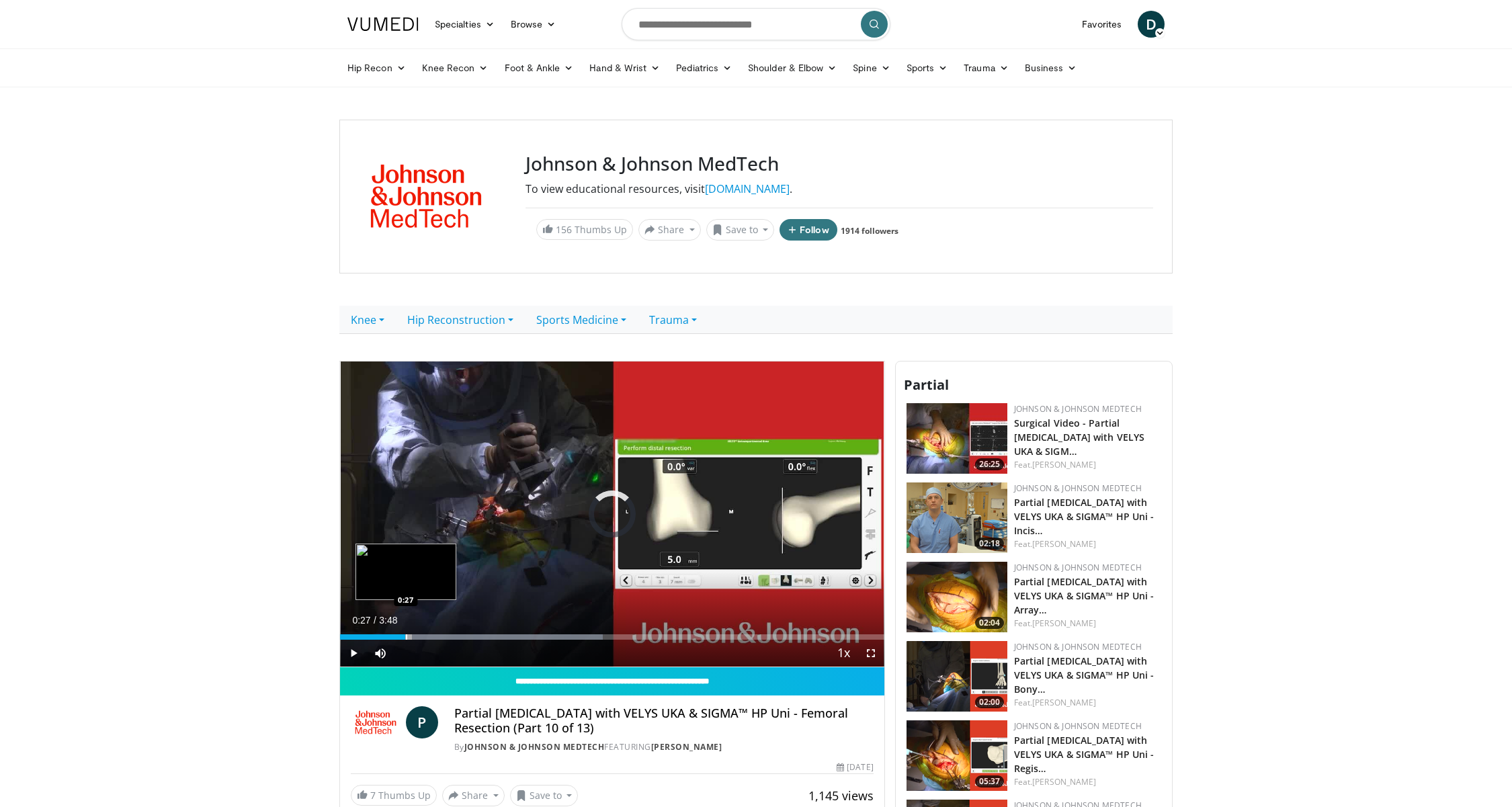
click at [405, 636] on div "Loaded : 48.26% 0:27 0:27" at bounding box center [612, 637] width 544 height 5
click at [394, 634] on div "Progress Bar" at bounding box center [394, 637] width 1 height 5
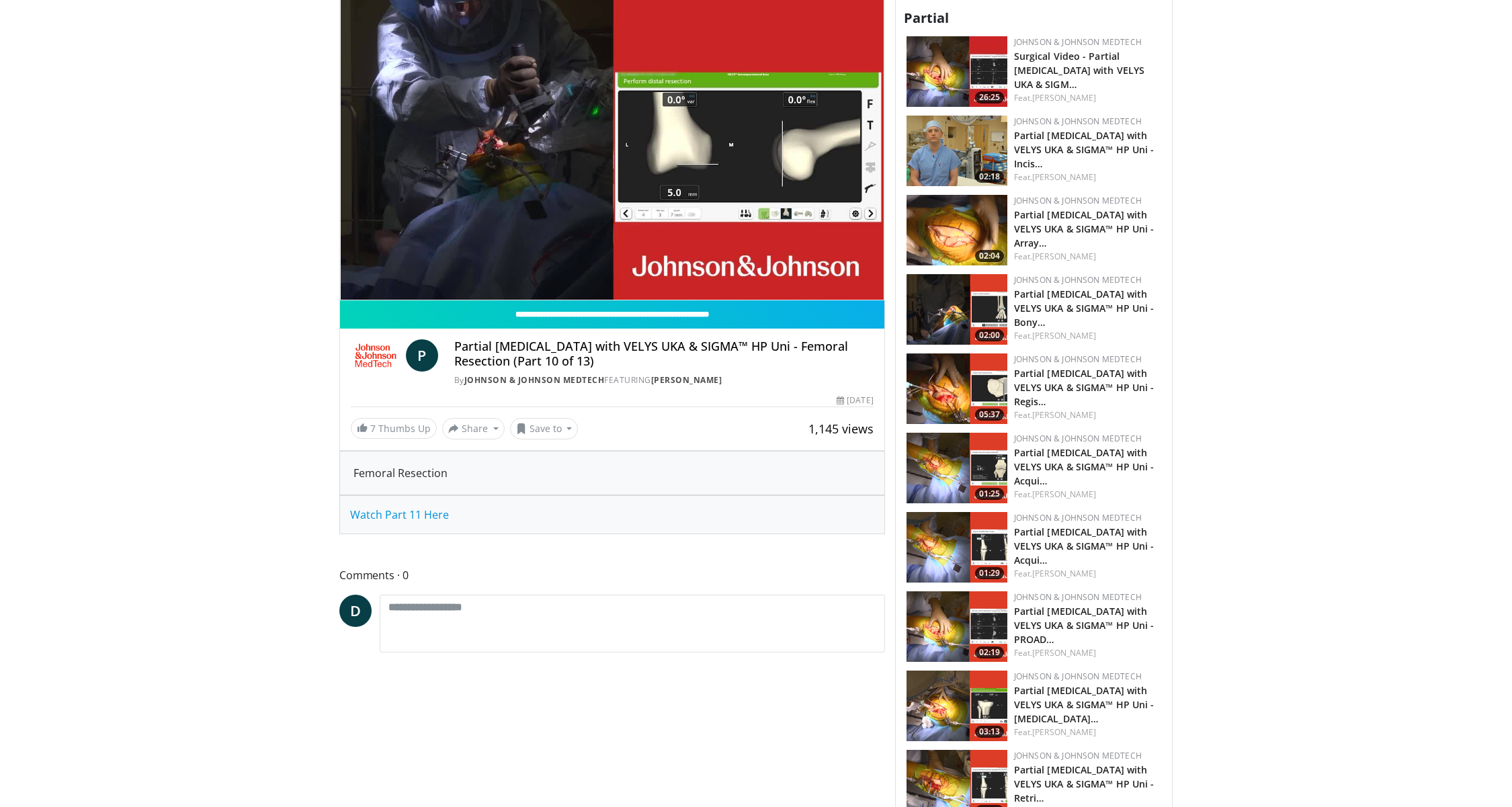
scroll to position [366, 0]
click at [439, 510] on span "Watch Part 11 Here" at bounding box center [399, 515] width 99 height 15
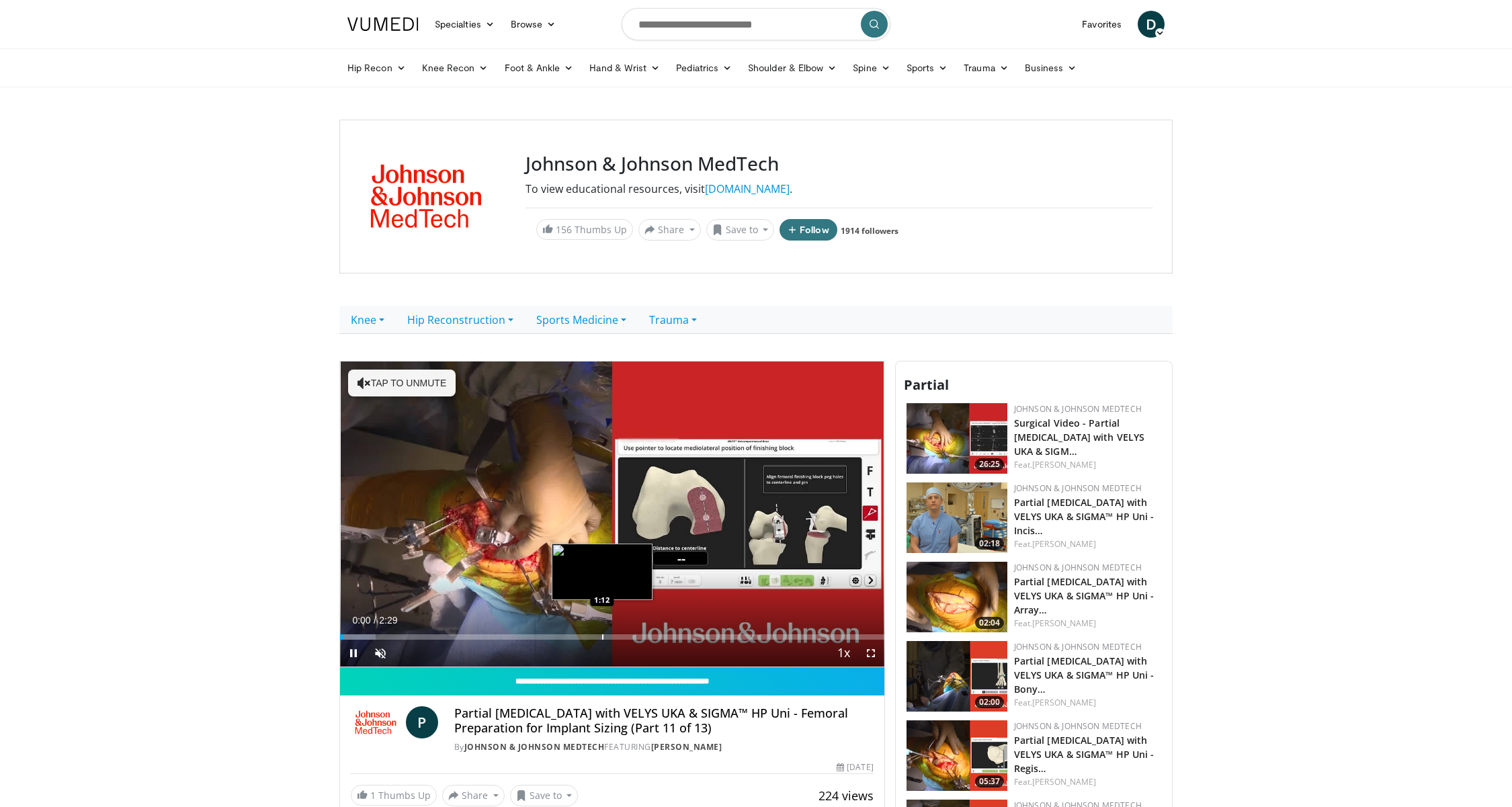
click at [602, 638] on div "Progress Bar" at bounding box center [603, 637] width 1 height 5
